Goal: Transaction & Acquisition: Purchase product/service

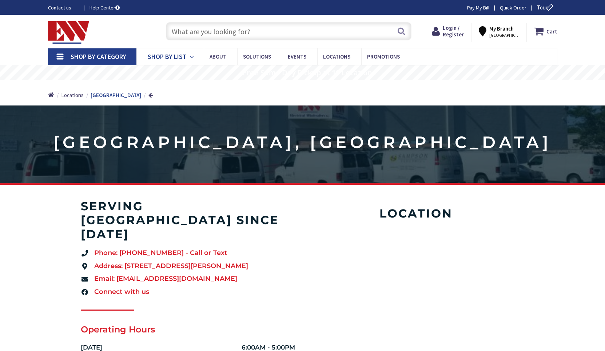
click at [179, 57] on span "Shop By List" at bounding box center [167, 56] width 39 height 8
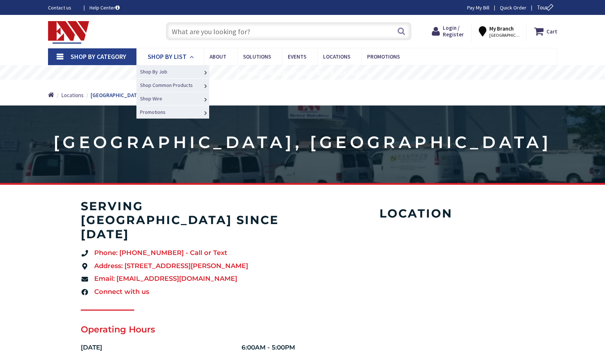
type input "[PERSON_NAME][GEOGRAPHIC_DATA], [GEOGRAPHIC_DATA]"
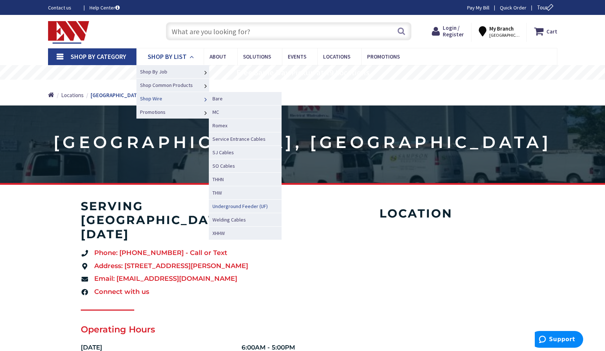
click at [250, 206] on span "Underground Feeder (UF)" at bounding box center [240, 206] width 55 height 7
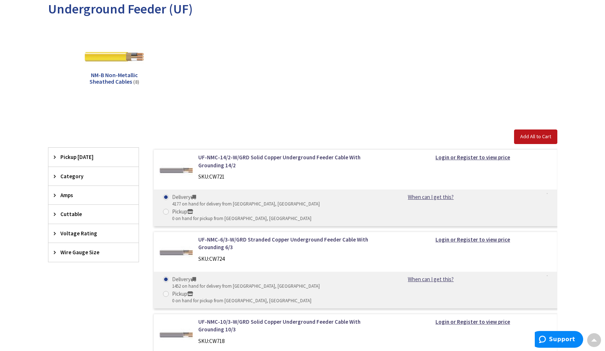
scroll to position [111, 0]
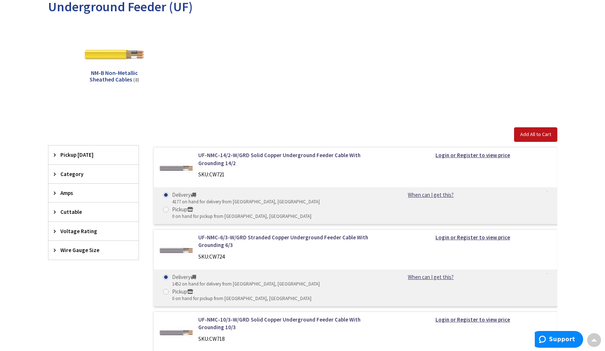
click at [85, 173] on span "Category" at bounding box center [89, 174] width 59 height 8
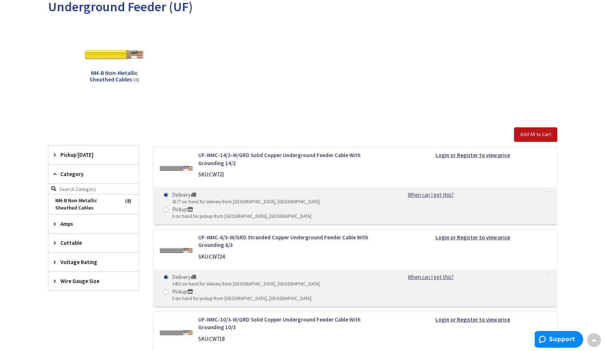
click at [78, 224] on span "Amps" at bounding box center [89, 224] width 59 height 8
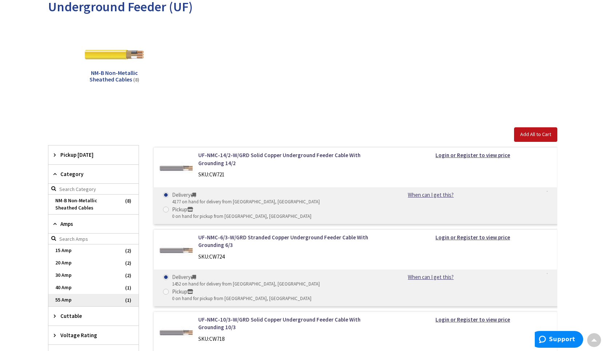
click at [74, 300] on span "55 Amp" at bounding box center [93, 300] width 90 height 12
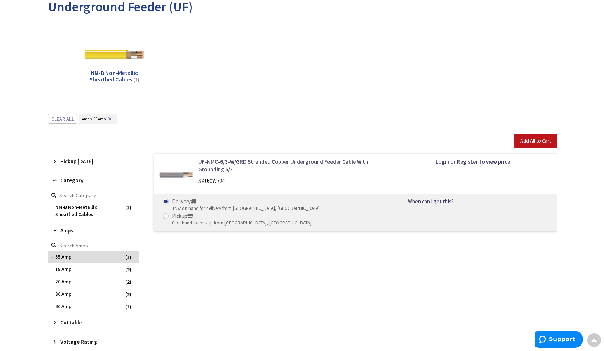
click at [300, 161] on link "UF-NMC-6/3-W/GRD Stranded Copper Underground Feeder Cable With Grounding 6/3" at bounding box center [290, 166] width 185 height 16
